Goal: Task Accomplishment & Management: Use online tool/utility

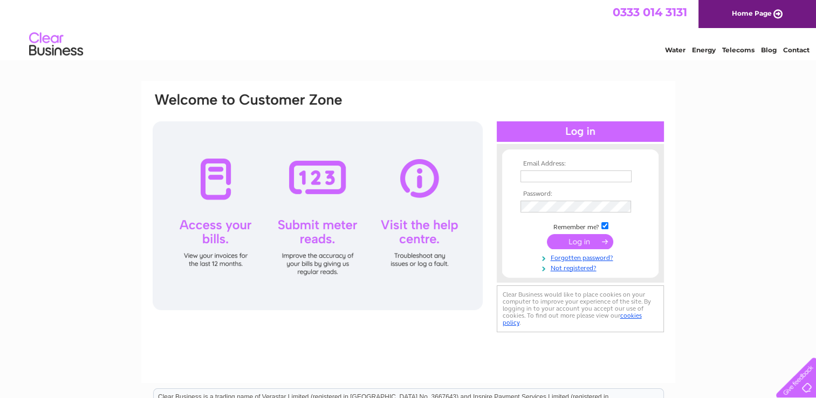
type input "enquiry@comfortinternational.org"
click at [577, 239] on input "submit" at bounding box center [580, 241] width 66 height 15
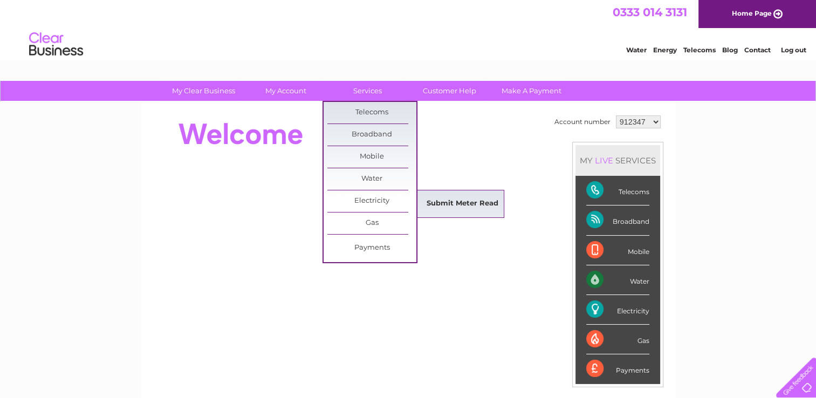
click at [459, 199] on link "Submit Meter Read" at bounding box center [462, 204] width 89 height 22
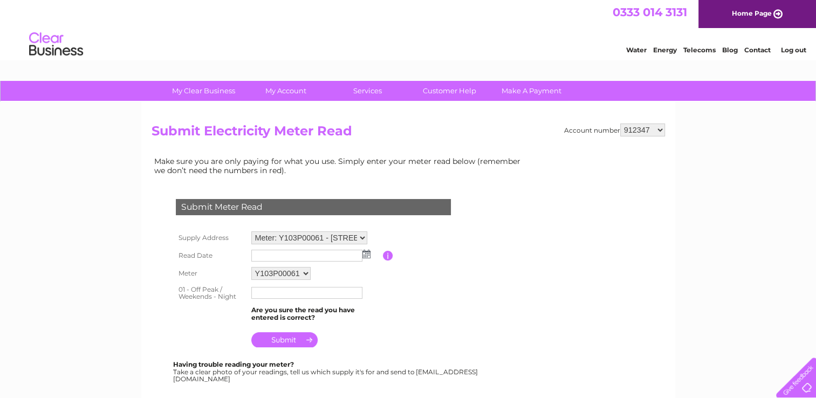
click at [366, 254] on img at bounding box center [366, 254] width 8 height 9
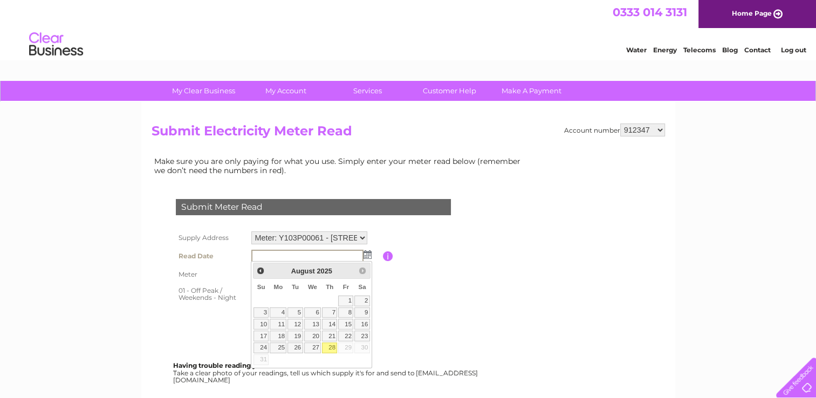
click at [333, 347] on link "28" at bounding box center [329, 347] width 15 height 11
type input "2025/08/28"
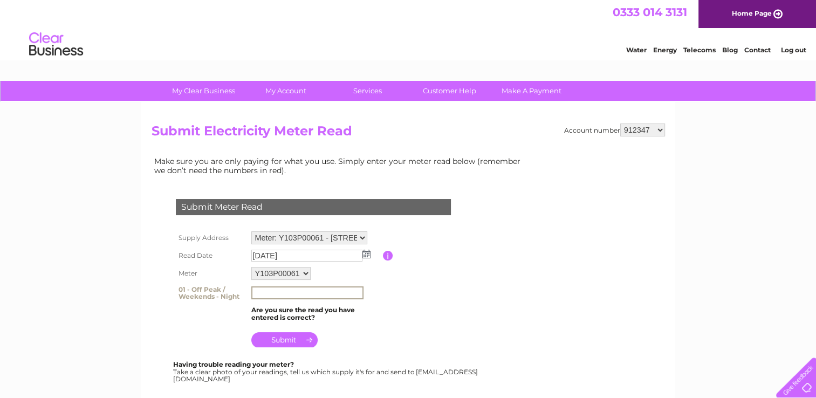
click at [256, 293] on input "text" at bounding box center [307, 292] width 112 height 13
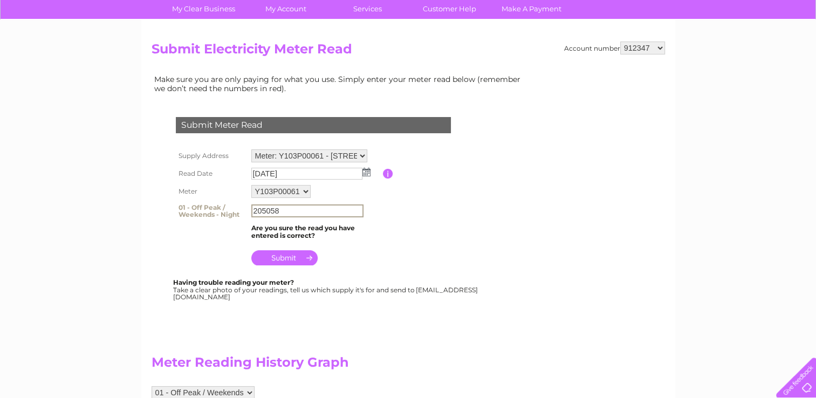
scroll to position [108, 0]
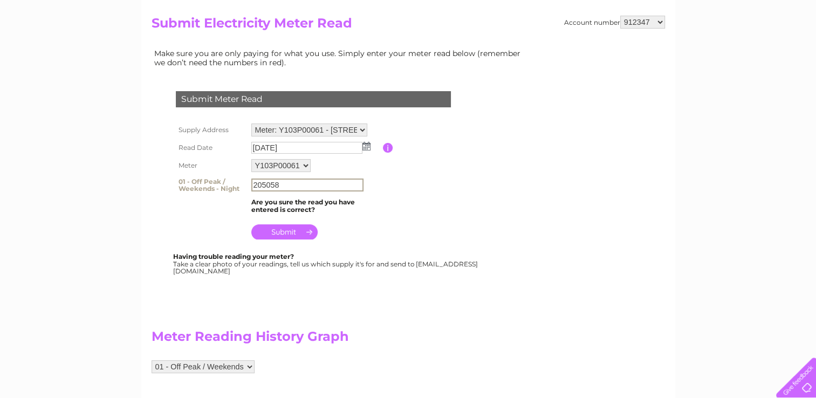
type input "205058"
click at [285, 230] on input "submit" at bounding box center [284, 231] width 66 height 15
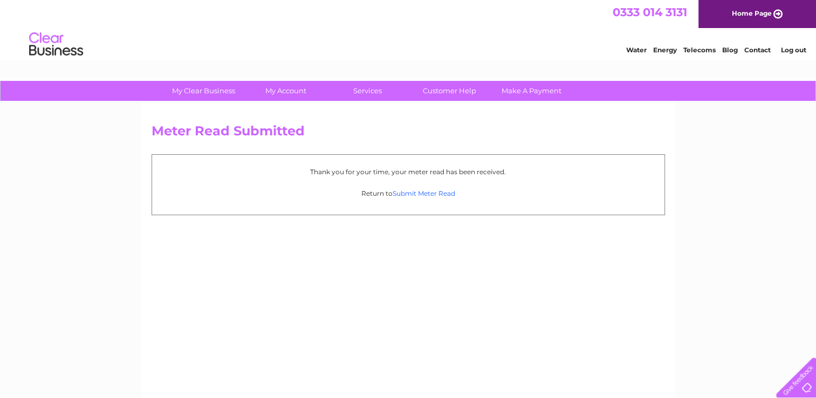
click at [426, 192] on link "Submit Meter Read" at bounding box center [423, 193] width 63 height 8
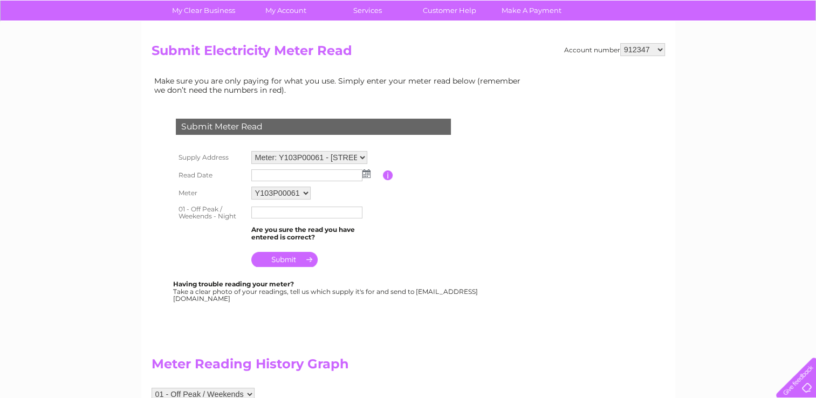
scroll to position [108, 0]
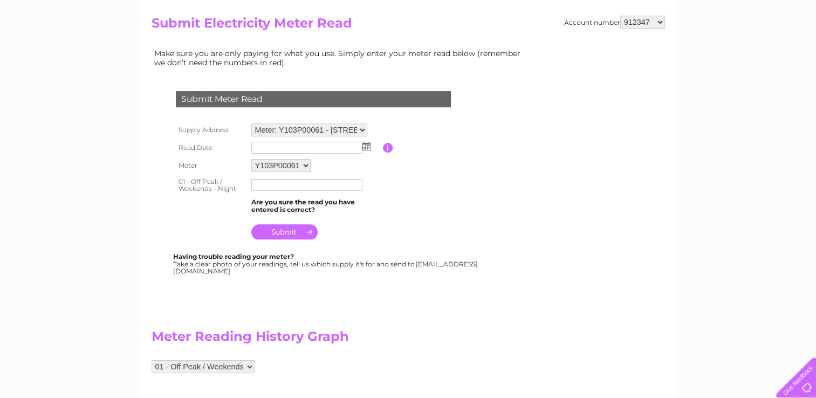
click at [361, 128] on select "Meter: Y103P00061 - 14-[STREET_ADDRESS][PERSON_NAME][PERSON_NAME] 1ER Meter: P1…" at bounding box center [309, 129] width 116 height 13
select select "133176"
click at [251, 123] on select "Meter: Y103P00061 - 14-[STREET_ADDRESS][PERSON_NAME][PERSON_NAME] 1ER Meter: P1…" at bounding box center [309, 130] width 116 height 14
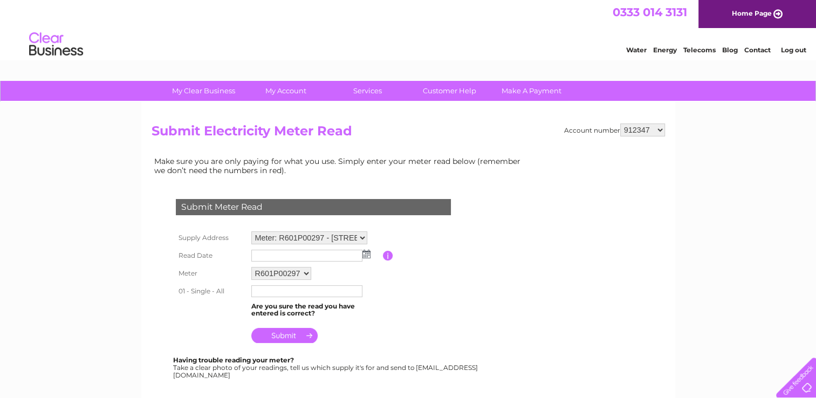
click at [368, 252] on img at bounding box center [366, 254] width 8 height 9
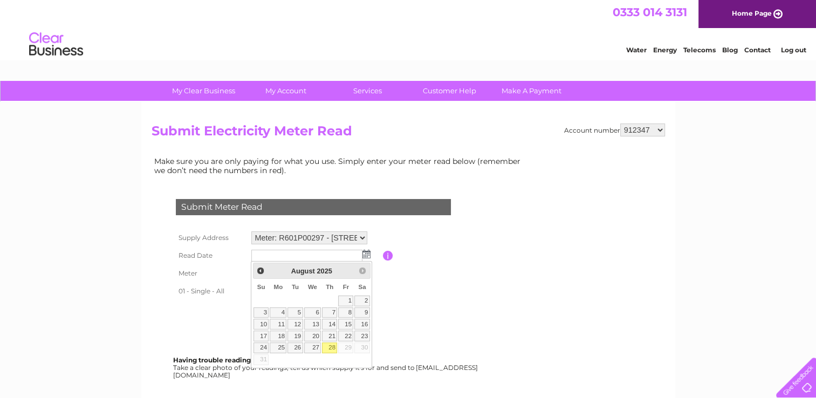
click at [330, 347] on link "28" at bounding box center [329, 347] width 15 height 11
type input "2025/08/28"
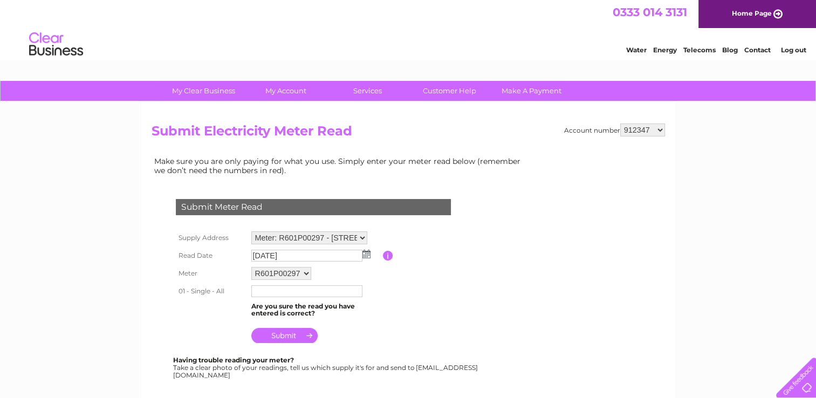
click at [267, 290] on input "text" at bounding box center [306, 291] width 111 height 12
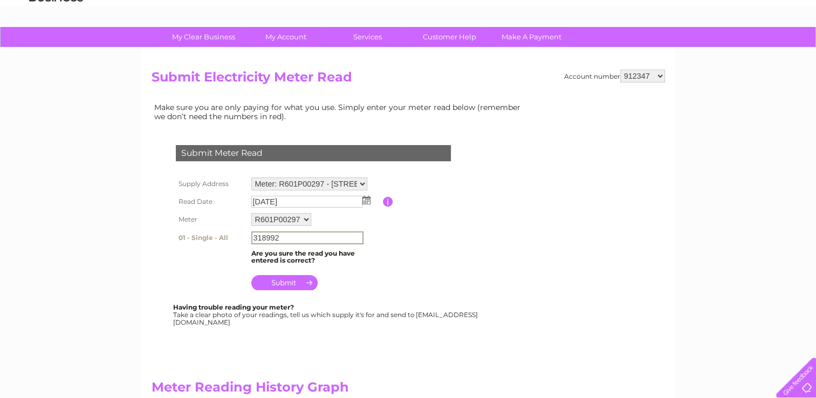
type input "318992"
click at [285, 277] on input "submit" at bounding box center [284, 282] width 66 height 15
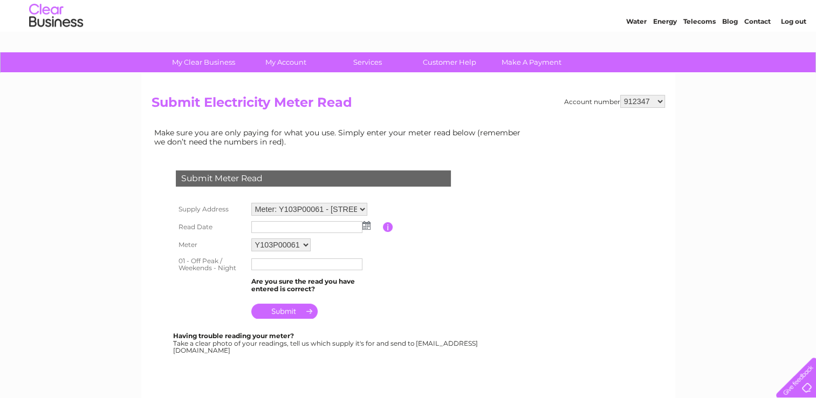
scroll to position [54, 0]
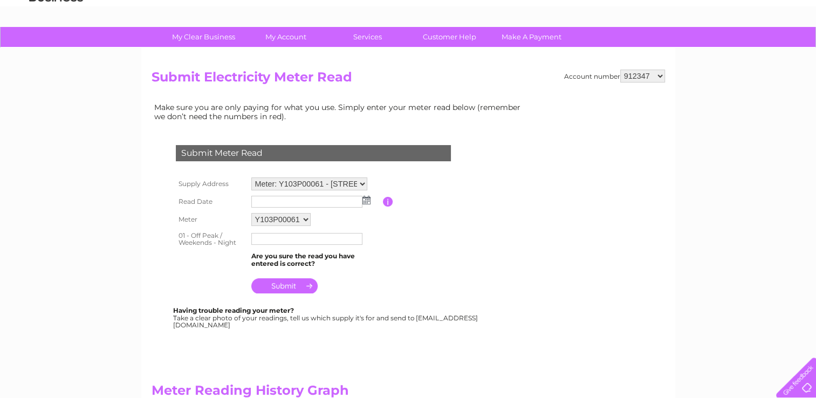
click at [362, 181] on select "Meter: Y103P00061 - 14-[STREET_ADDRESS][PERSON_NAME][PERSON_NAME] 1ER Meter: P1…" at bounding box center [309, 183] width 116 height 13
select select "133044"
click at [251, 177] on select "Meter: Y103P00061 - 14-[STREET_ADDRESS][PERSON_NAME][PERSON_NAME] 1ER Meter: P1…" at bounding box center [309, 184] width 116 height 14
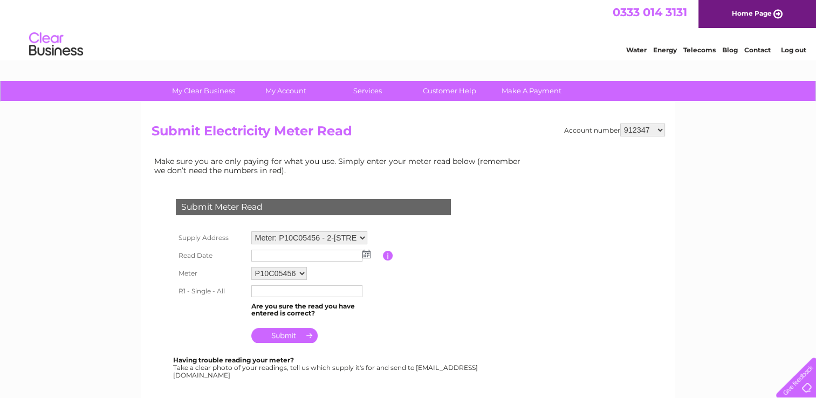
click at [367, 252] on img at bounding box center [366, 254] width 8 height 9
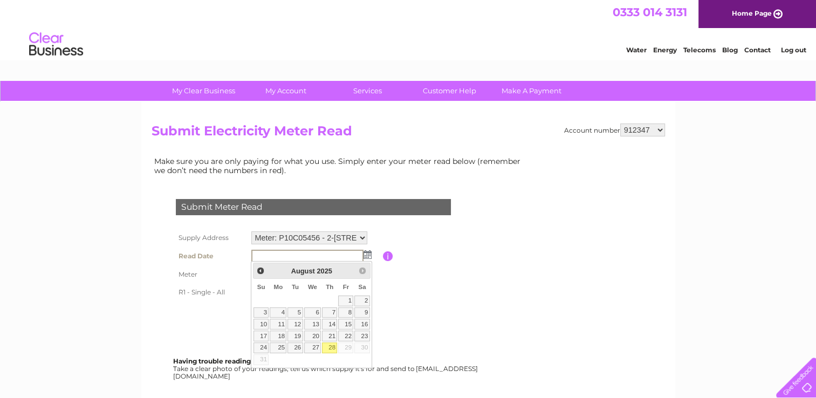
click at [332, 344] on link "28" at bounding box center [329, 347] width 15 height 11
type input "[DATE]"
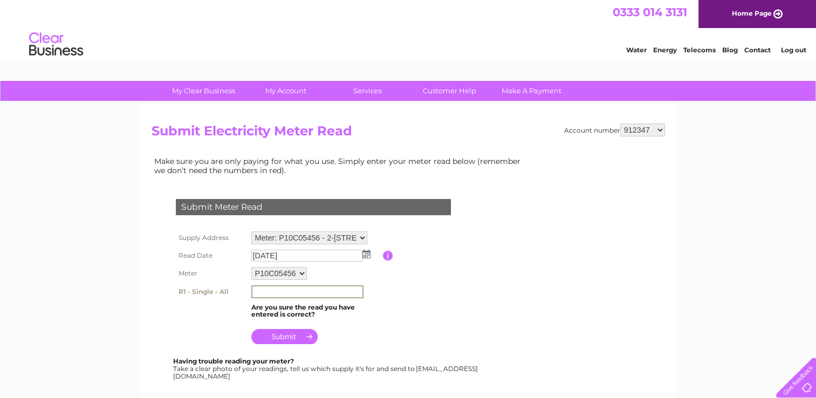
click at [265, 289] on input "text" at bounding box center [307, 291] width 112 height 13
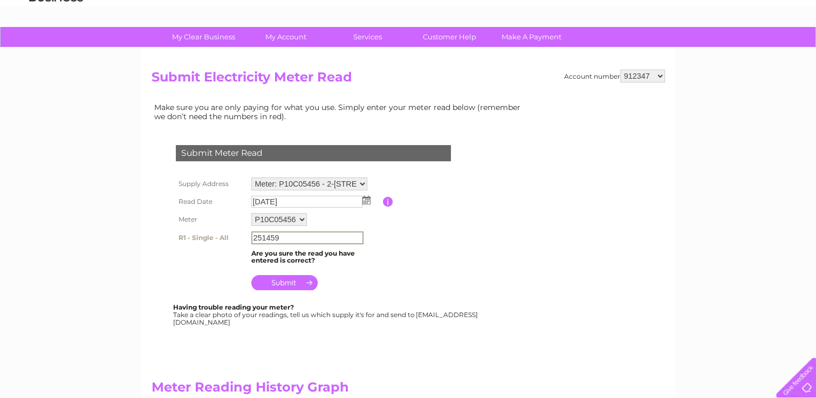
type input "251459"
click at [284, 284] on input "submit" at bounding box center [284, 281] width 66 height 15
